Goal: Transaction & Acquisition: Purchase product/service

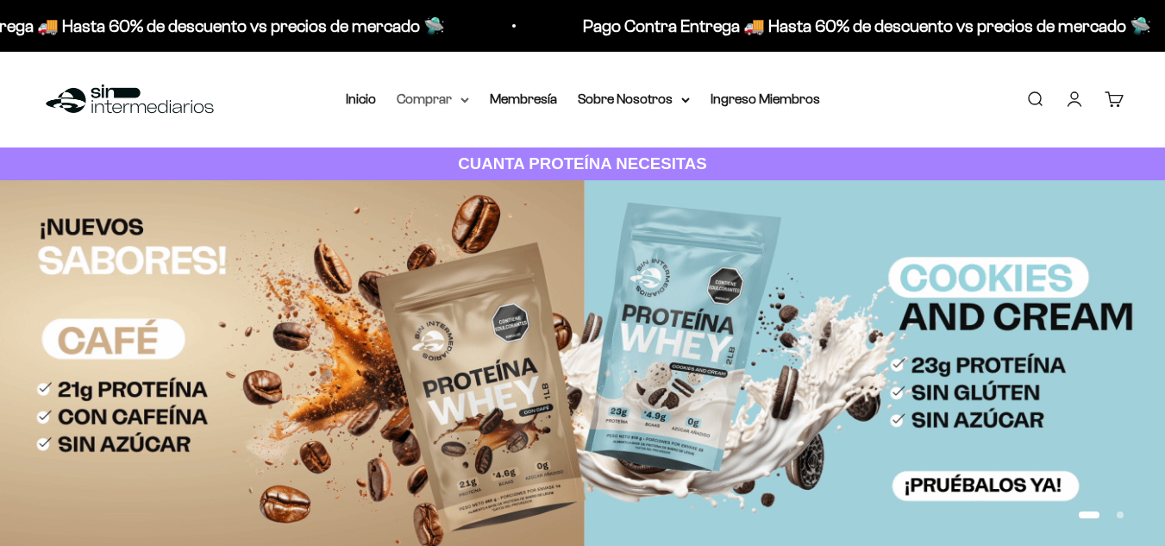
click at [452, 103] on summary "Comprar" at bounding box center [433, 99] width 72 height 22
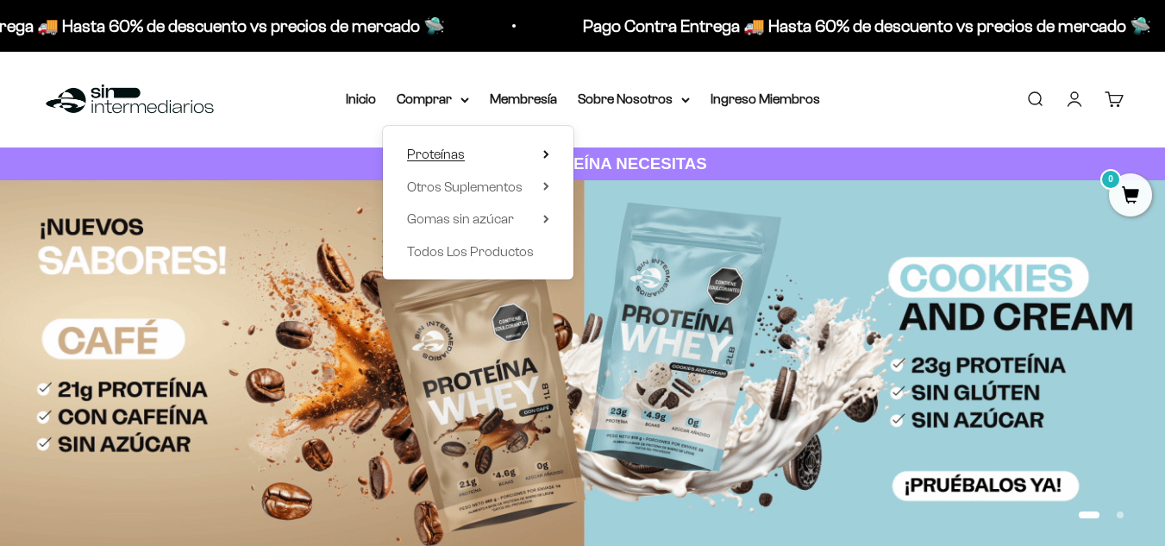
click at [473, 157] on summary "Proteínas" at bounding box center [478, 154] width 142 height 22
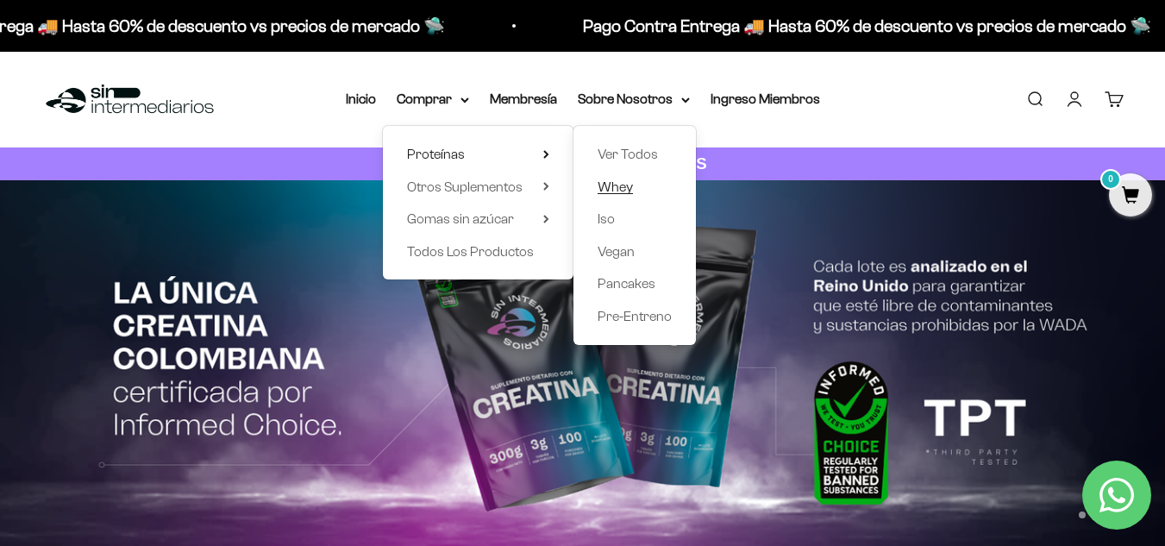
click at [619, 184] on span "Whey" at bounding box center [615, 186] width 35 height 15
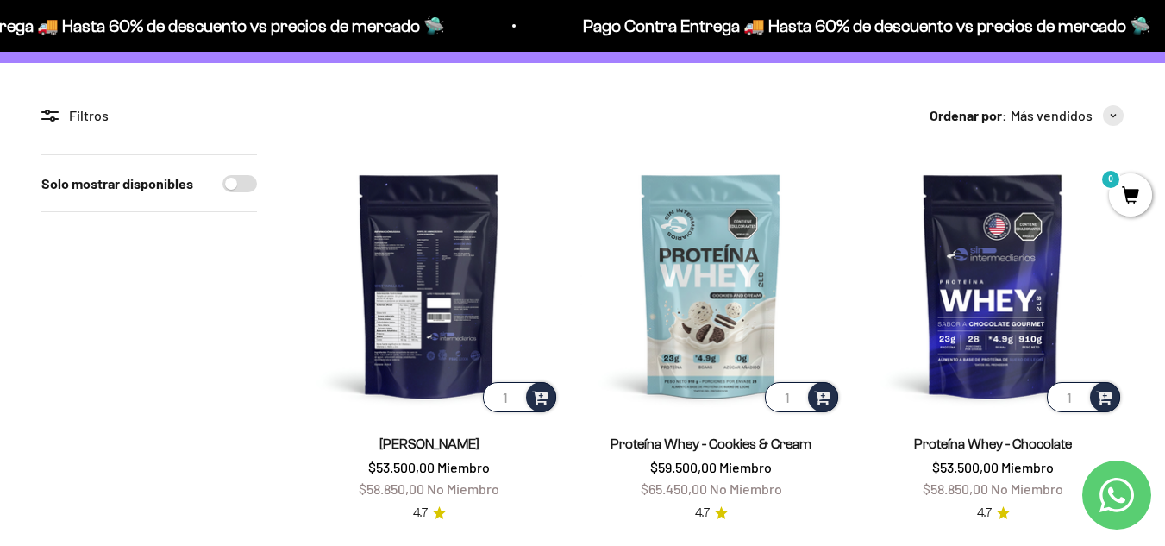
scroll to position [129, 0]
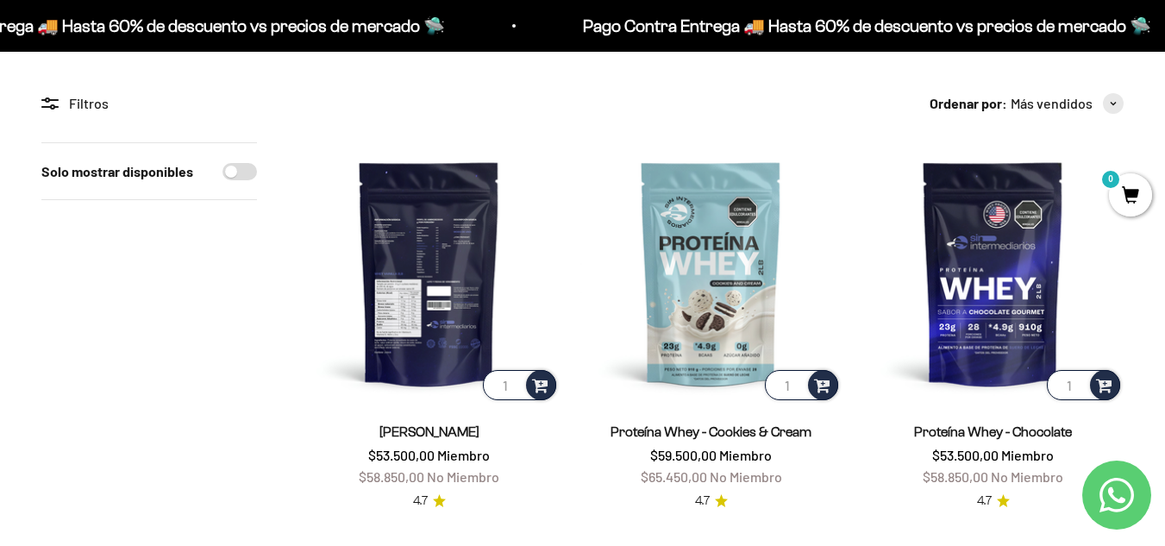
click at [435, 304] on img at bounding box center [428, 272] width 261 height 261
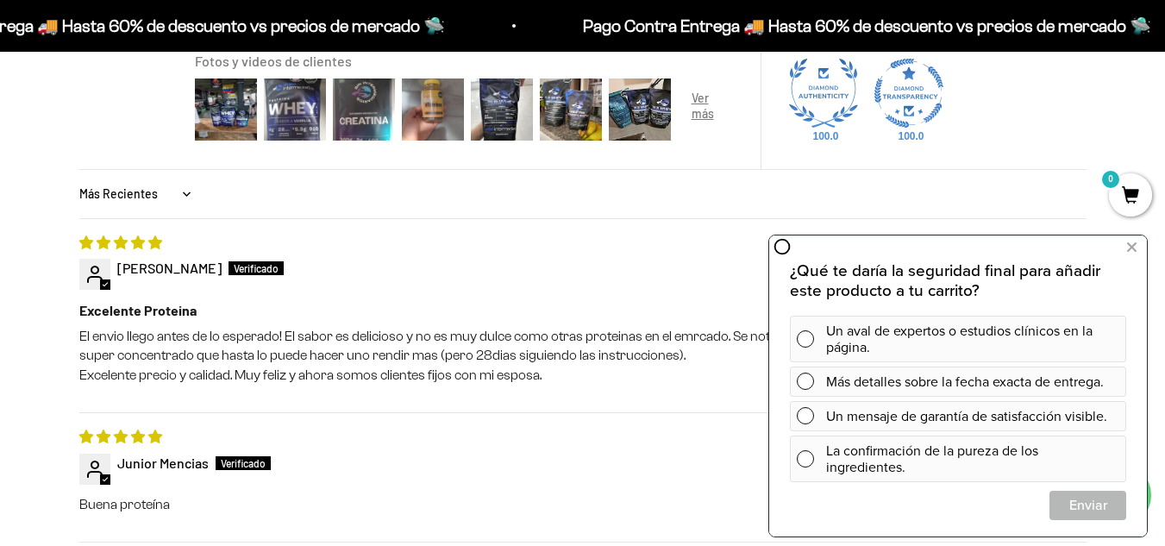
scroll to position [1574, 0]
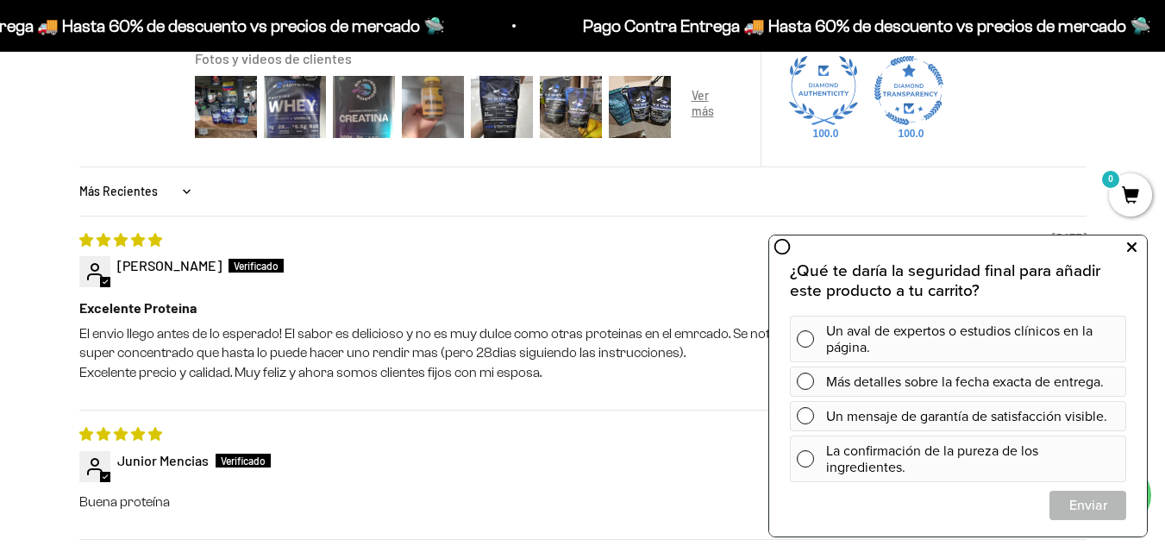
click at [1143, 246] on button at bounding box center [1131, 248] width 31 height 28
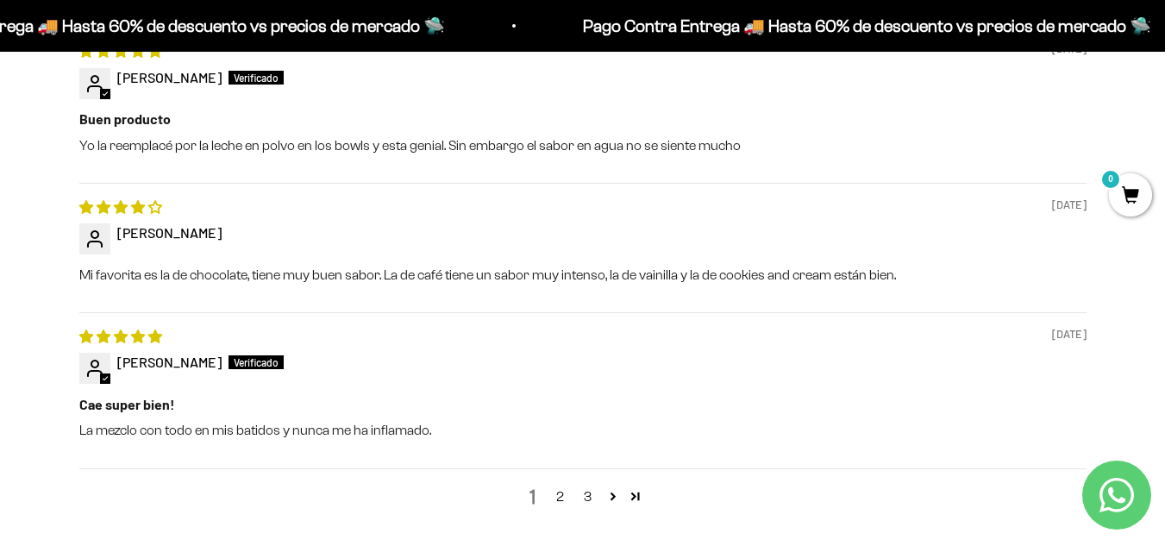
scroll to position [2195, 0]
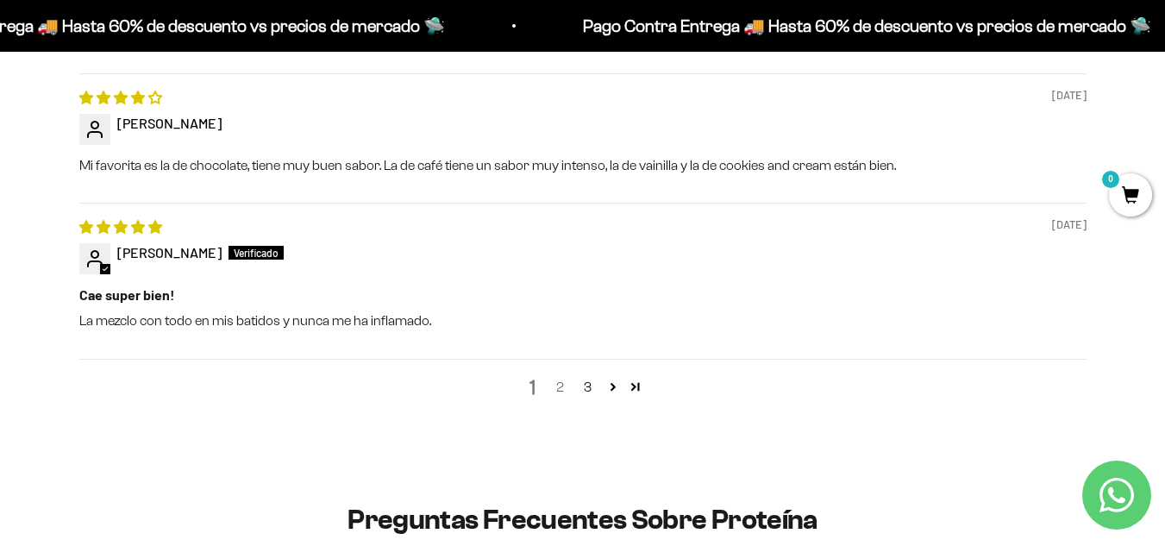
click at [557, 383] on link "2" at bounding box center [561, 387] width 28 height 21
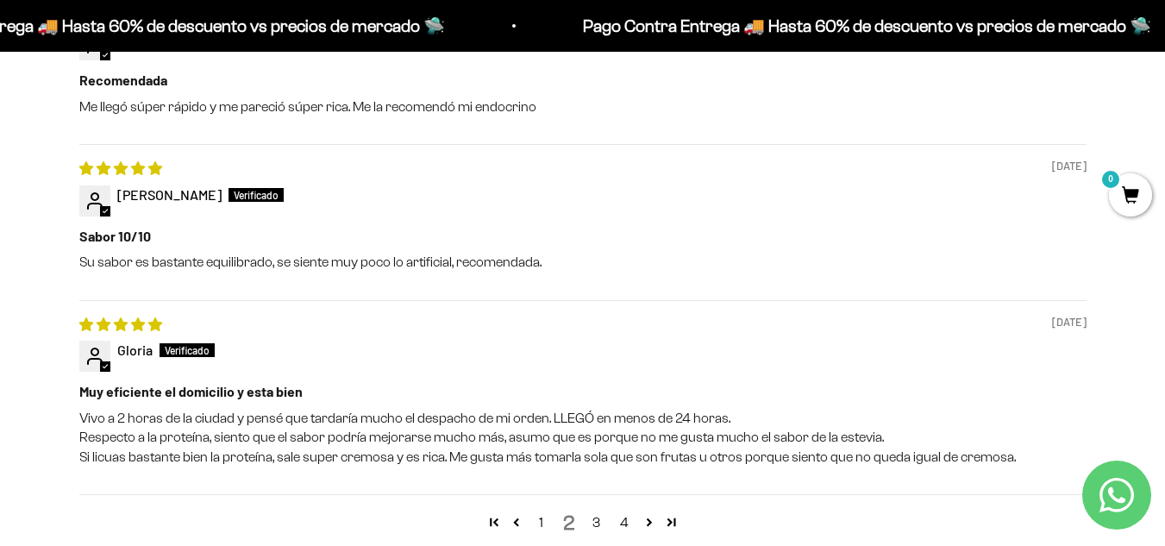
scroll to position [2194, 0]
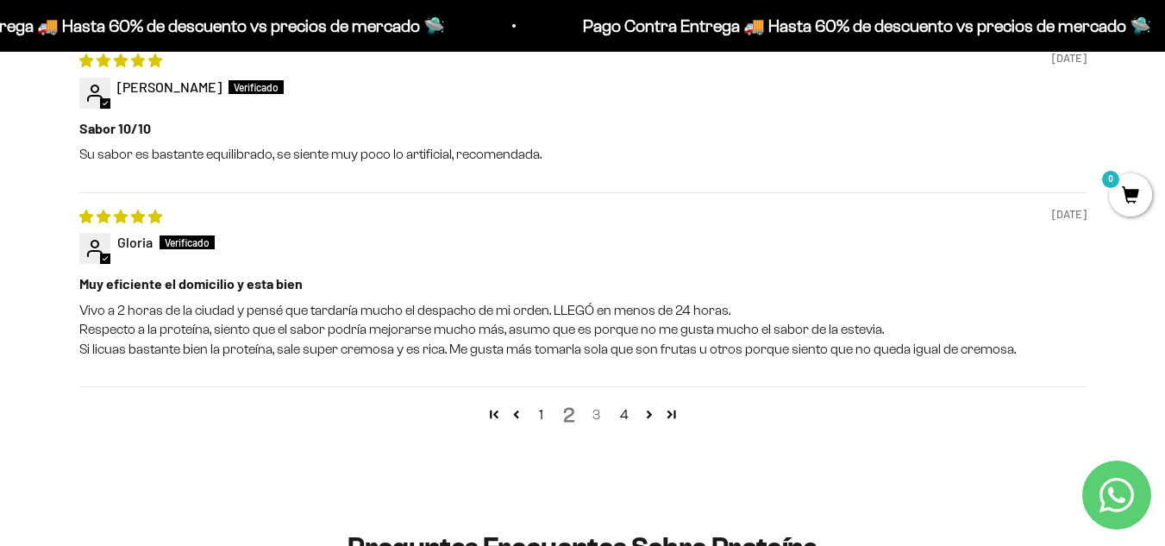
click at [598, 415] on link "3" at bounding box center [597, 414] width 28 height 21
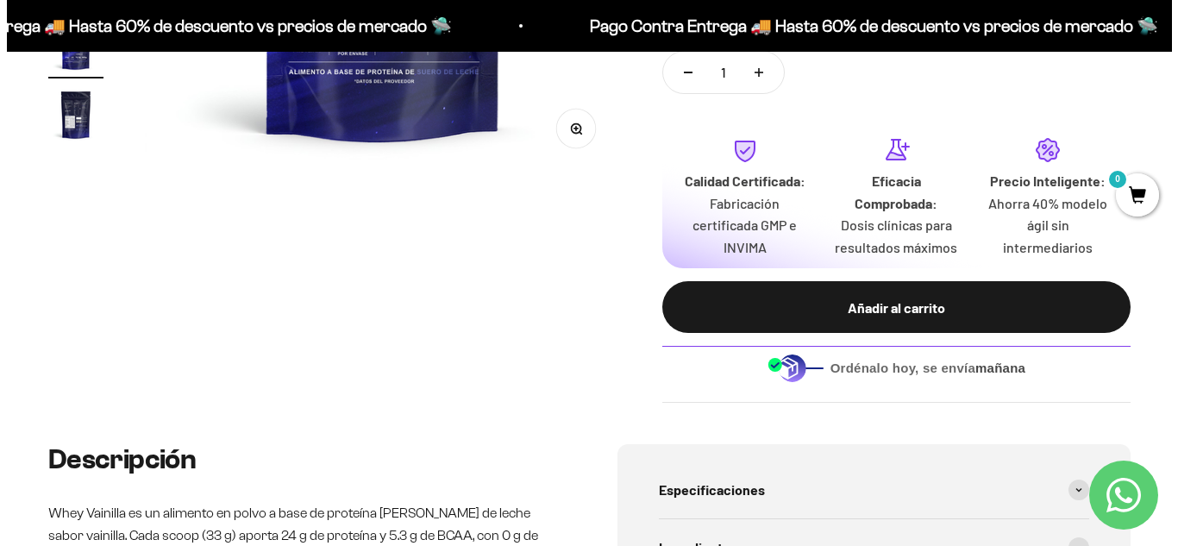
scroll to position [488, 0]
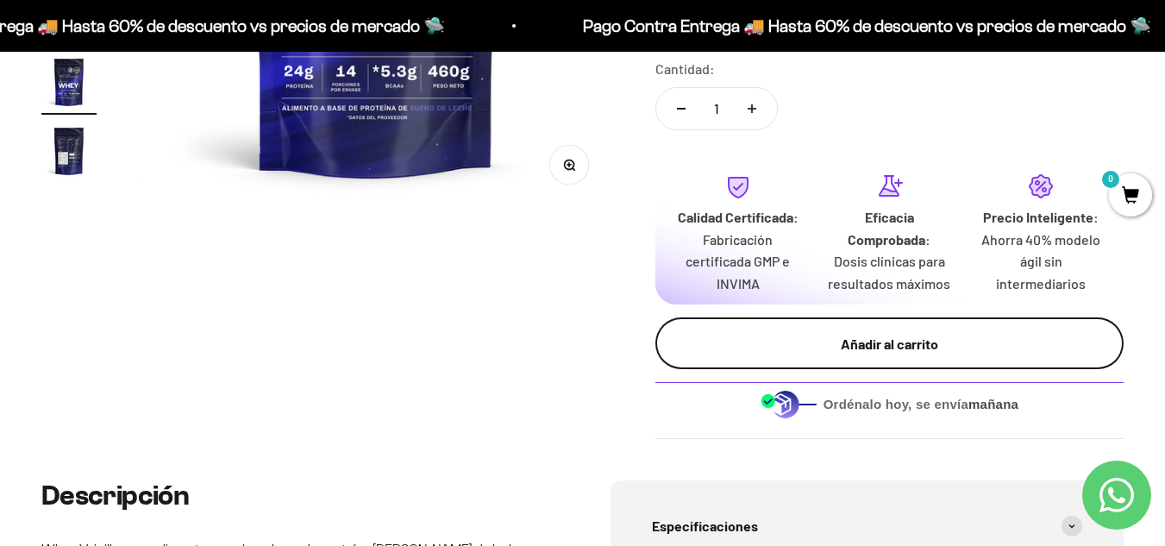
click at [868, 348] on div "Añadir al carrito" at bounding box center [889, 344] width 399 height 22
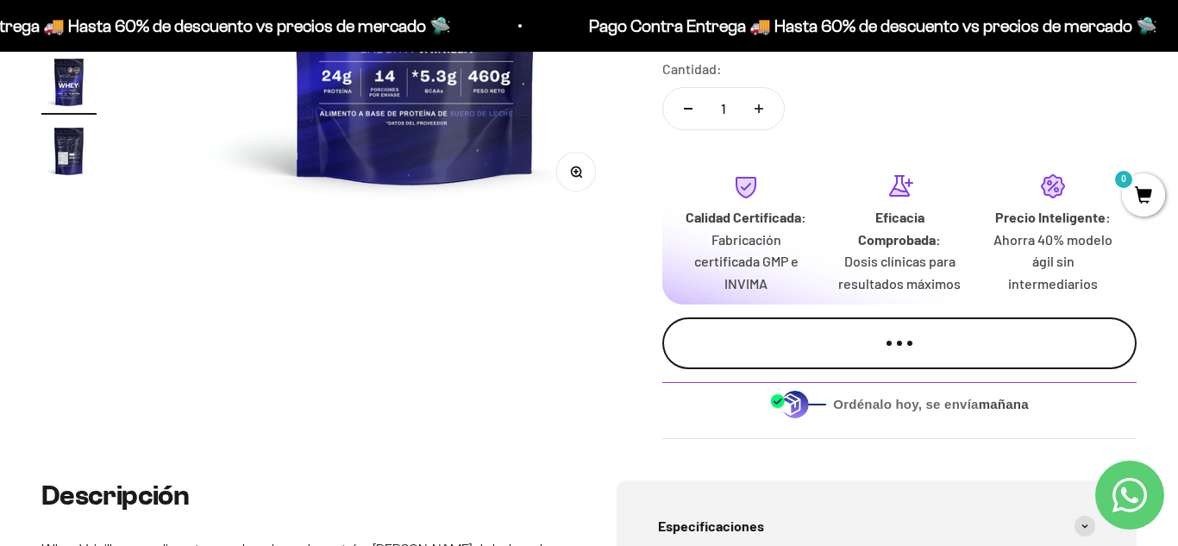
scroll to position [0, 2466]
